Goal: Information Seeking & Learning: Learn about a topic

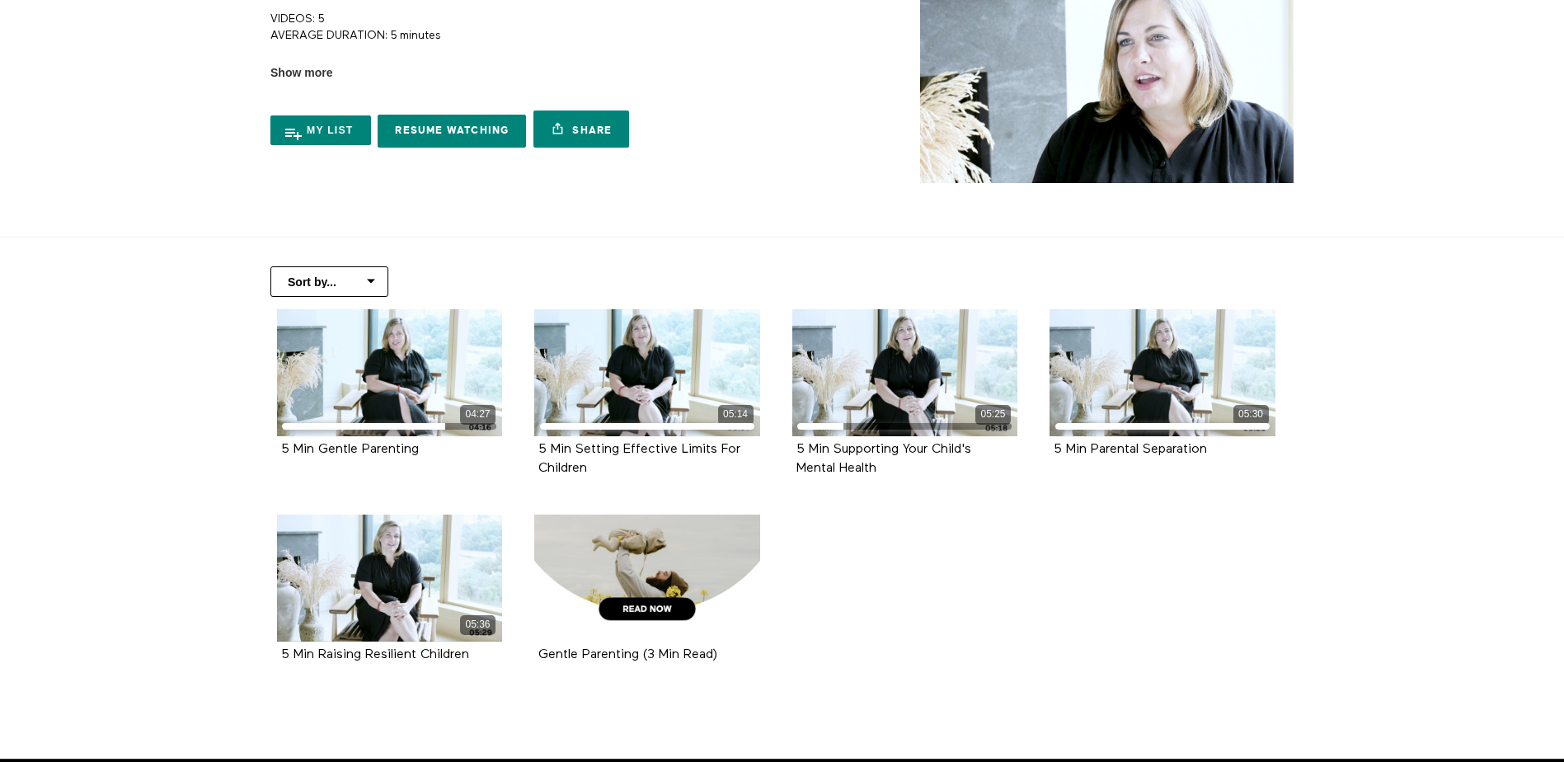
scroll to position [165, 0]
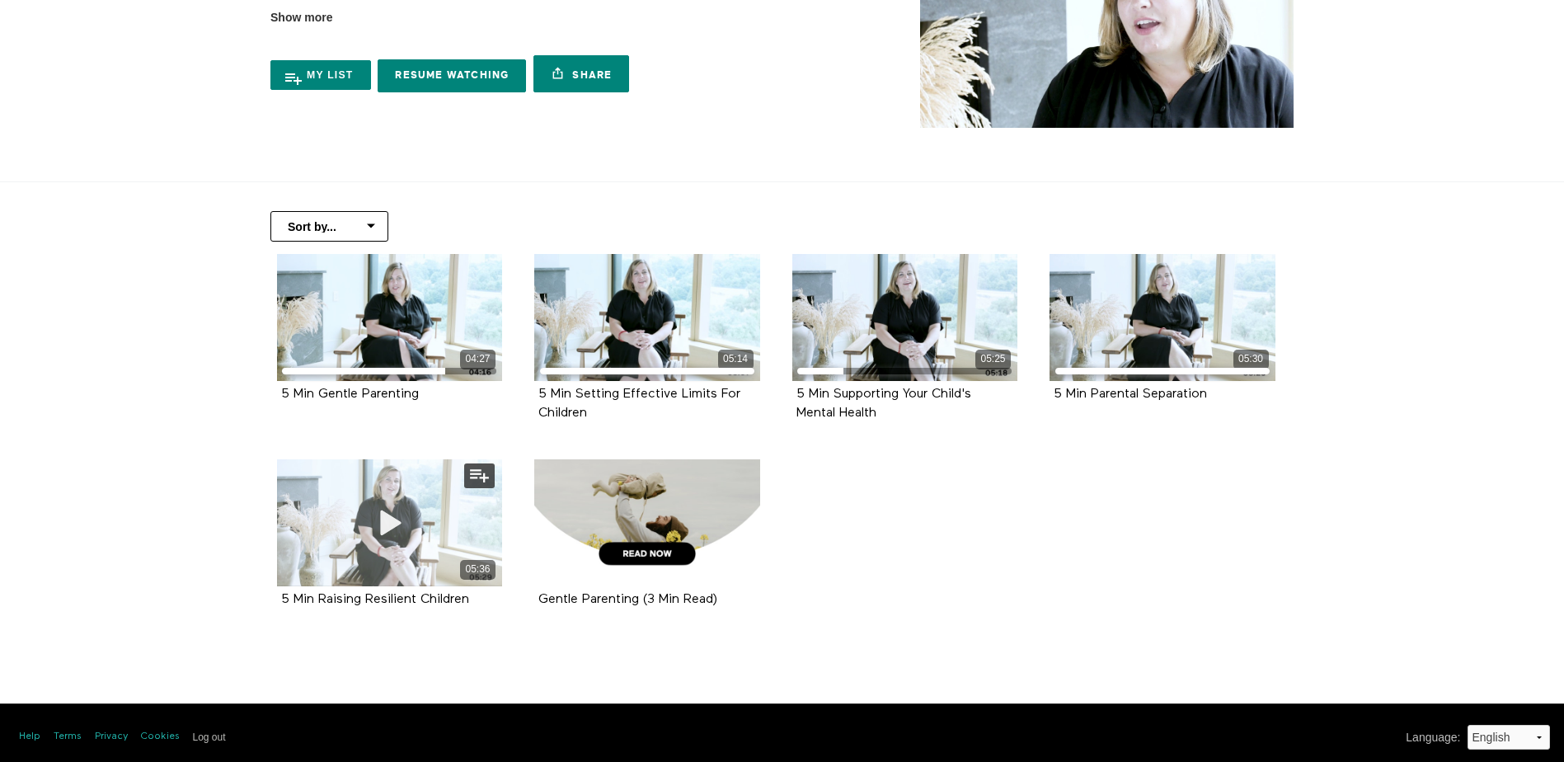
click at [378, 528] on icon at bounding box center [388, 522] width 49 height 29
